Goal: Feedback & Contribution: Contribute content

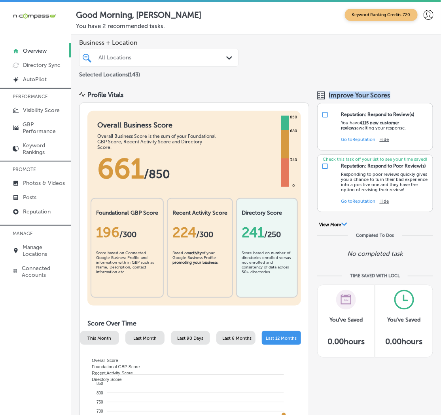
drag, startPoint x: 394, startPoint y: 95, endPoint x: 322, endPoint y: 93, distance: 72.1
click at [322, 93] on div "Improve Your Scores" at bounding box center [376, 95] width 116 height 8
drag, startPoint x: 334, startPoint y: 260, endPoint x: 401, endPoint y: 256, distance: 67.8
click at [401, 256] on div "Completed To Dos No completed task" at bounding box center [376, 251] width 116 height 36
click at [17, 192] on link "Posts" at bounding box center [35, 197] width 71 height 14
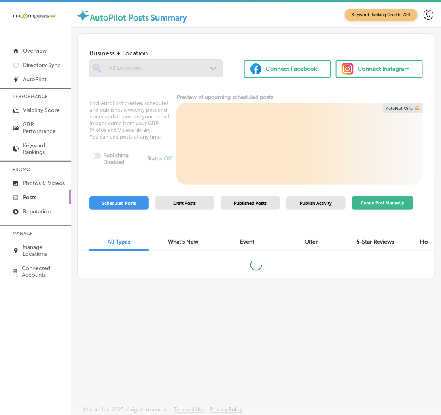
click at [362, 202] on button "Create Post Manually" at bounding box center [382, 203] width 61 height 14
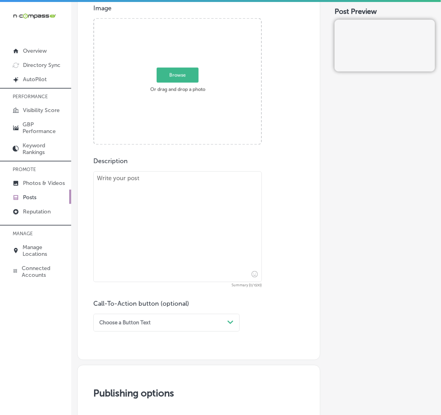
click at [126, 327] on div "Choose a Button Text Path Created with Sketch." at bounding box center [166, 323] width 146 height 18
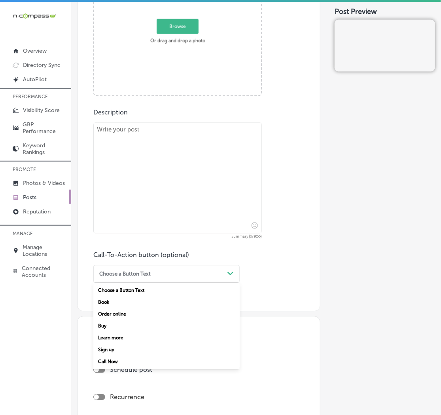
scroll to position [362, 0]
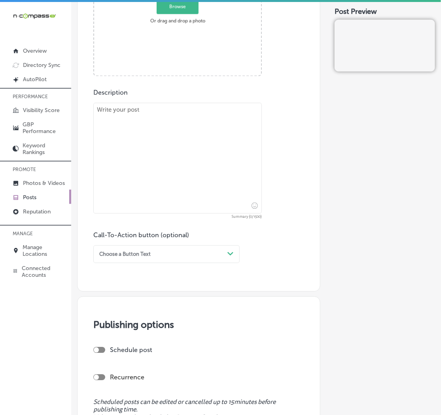
click at [211, 266] on div "Post content Select location(s) Business + Location All Locations Path Created …" at bounding box center [198, 42] width 243 height 500
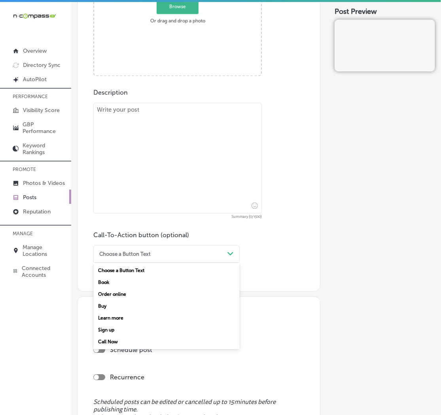
click at [208, 260] on div "Choose a Button Text" at bounding box center [160, 254] width 128 height 11
